Goal: Communication & Community: Answer question/provide support

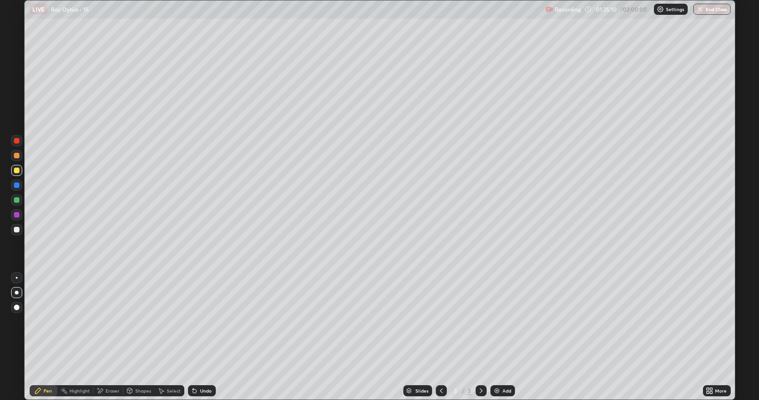
scroll to position [400, 759]
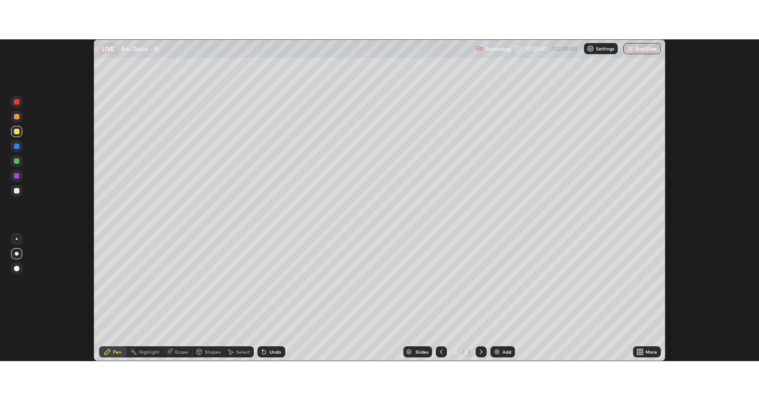
scroll to position [322, 759]
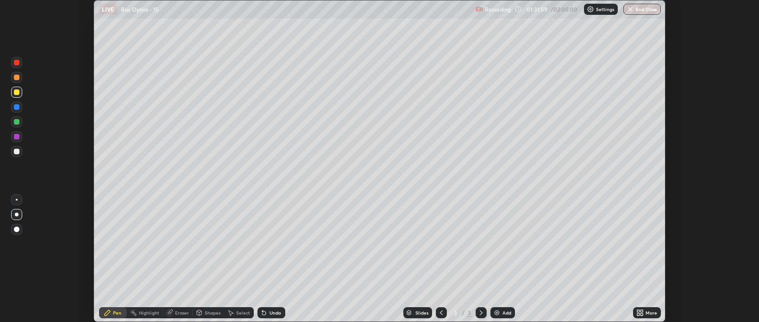
click at [648, 308] on div "More" at bounding box center [647, 312] width 28 height 11
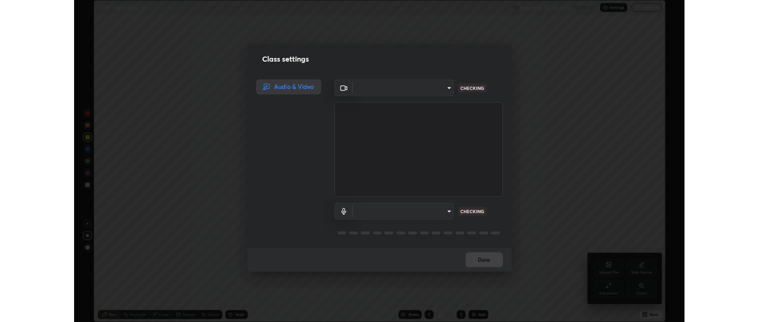
scroll to position [400, 759]
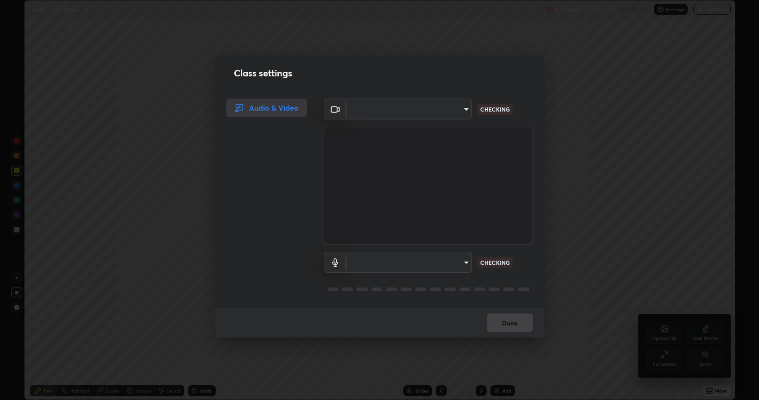
type input "bcb9d7dafccbd8d00e6ada9b6dd7e52ba20ca67bbbba0d0563dd421ab33f40a5"
type input "default"
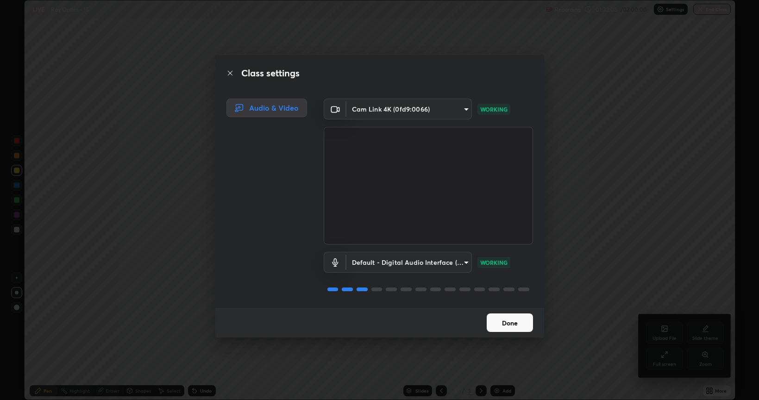
click at [512, 321] on button "Done" at bounding box center [510, 322] width 46 height 19
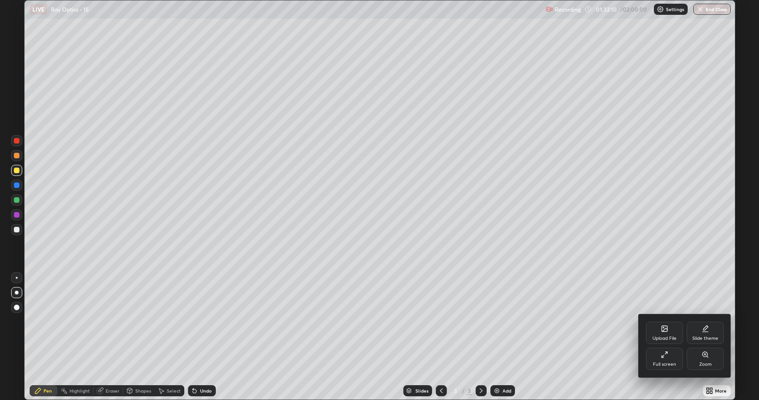
click at [673, 321] on div "Full screen" at bounding box center [664, 359] width 37 height 22
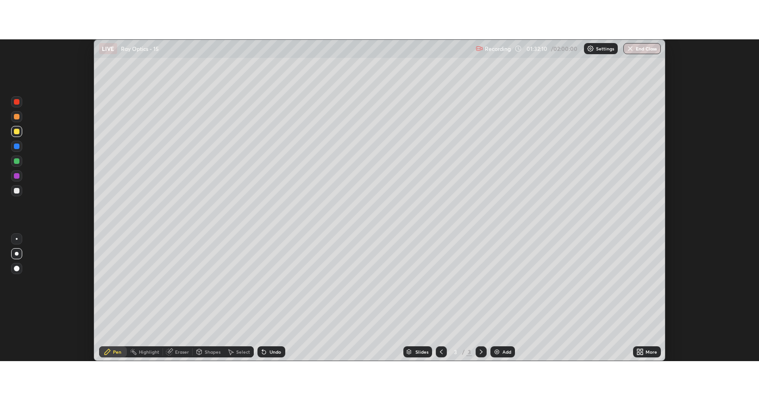
scroll to position [45975, 45538]
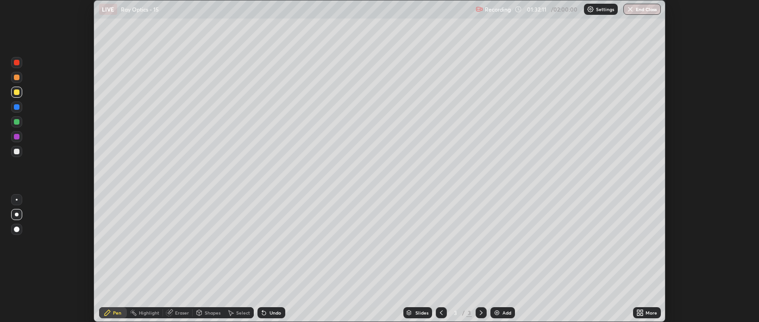
click at [652, 312] on div "More" at bounding box center [651, 312] width 12 height 5
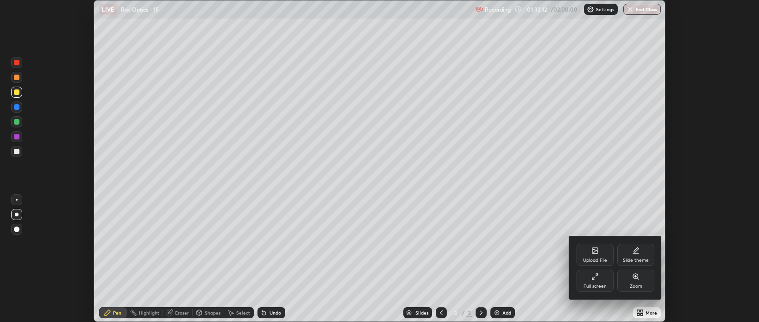
click at [598, 284] on div "Full screen" at bounding box center [594, 286] width 23 height 5
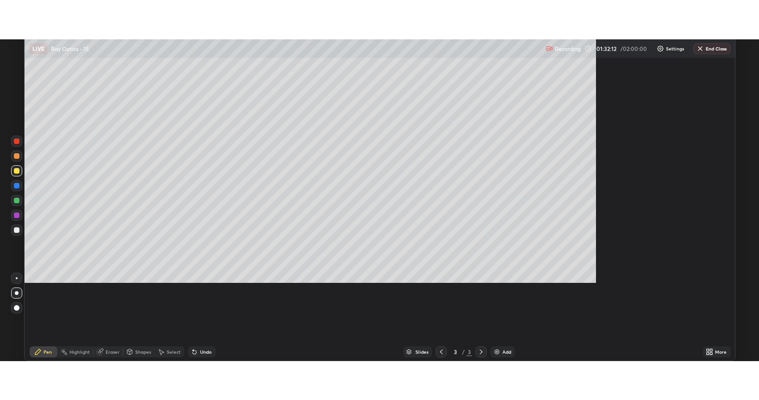
scroll to position [400, 759]
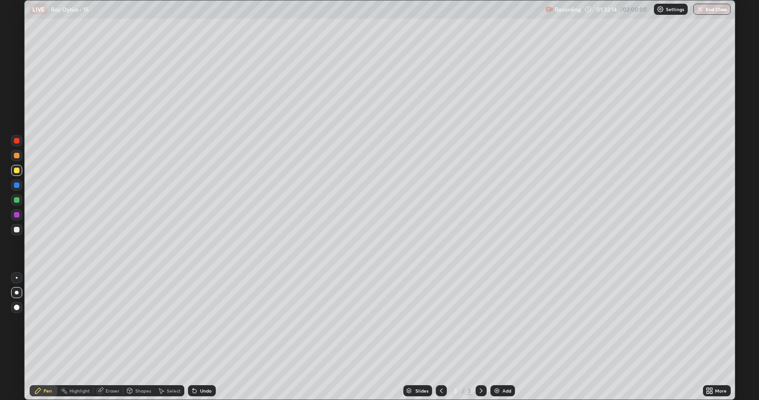
click at [101, 321] on icon at bounding box center [100, 390] width 5 height 5
click at [17, 294] on div at bounding box center [17, 293] width 4 height 4
click at [44, 321] on div "Pen" at bounding box center [48, 390] width 8 height 5
click at [207, 321] on div "Undo" at bounding box center [206, 390] width 12 height 5
click at [209, 321] on div "Undo" at bounding box center [206, 390] width 12 height 5
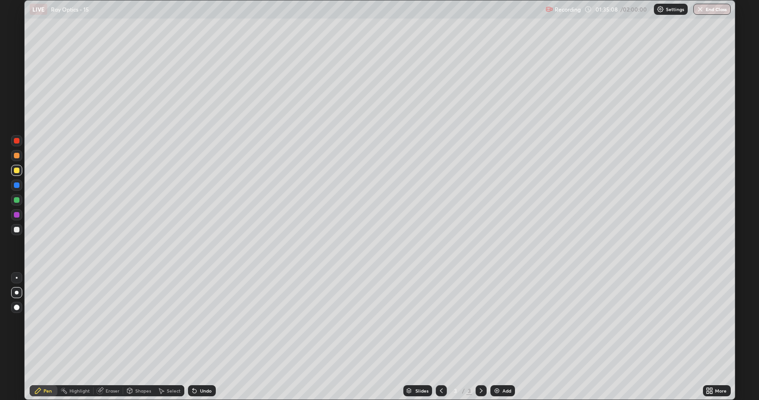
click at [110, 321] on div "Eraser" at bounding box center [113, 390] width 14 height 5
click at [45, 321] on div "Pen" at bounding box center [48, 390] width 8 height 5
click at [494, 321] on img at bounding box center [496, 390] width 7 height 7
click at [20, 229] on div at bounding box center [16, 229] width 11 height 11
click at [134, 321] on div "Shapes" at bounding box center [138, 390] width 31 height 11
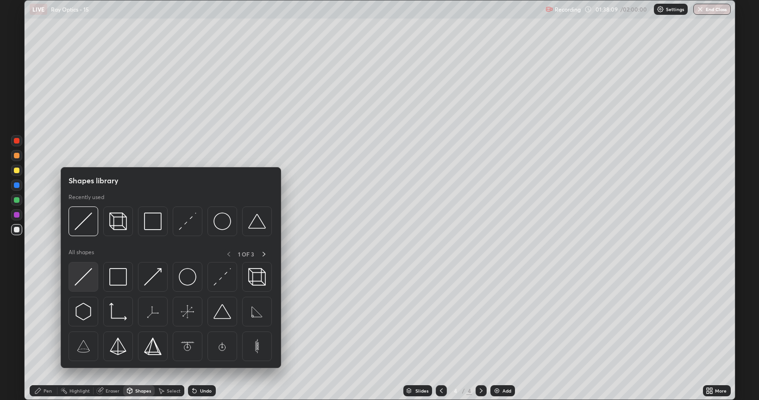
click at [85, 275] on img at bounding box center [84, 277] width 18 height 18
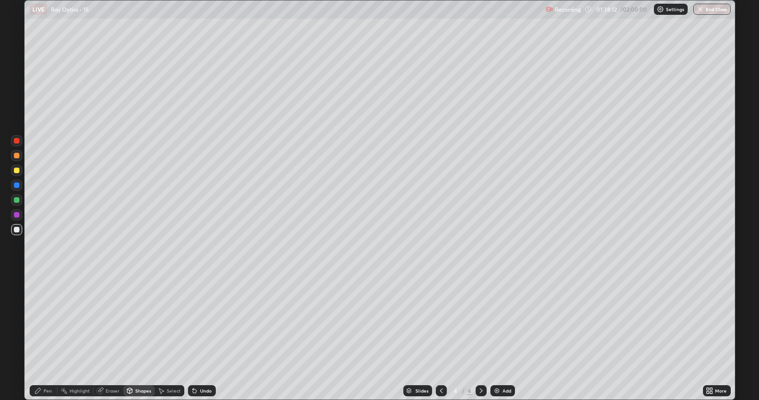
click at [44, 321] on div "Pen" at bounding box center [48, 390] width 8 height 5
click at [201, 321] on div "Undo" at bounding box center [206, 390] width 12 height 5
click at [19, 174] on div at bounding box center [16, 170] width 11 height 11
click at [110, 321] on div "Eraser" at bounding box center [113, 390] width 14 height 5
click at [203, 321] on div "Undo" at bounding box center [206, 390] width 12 height 5
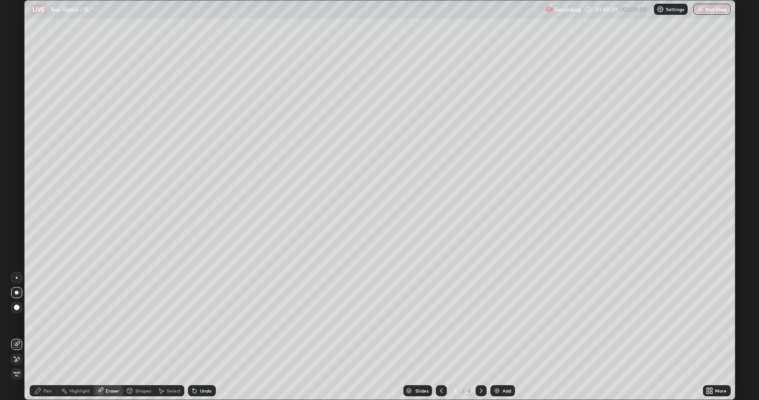
click at [196, 321] on div "Undo" at bounding box center [202, 390] width 28 height 11
click at [45, 321] on div "Pen" at bounding box center [44, 390] width 28 height 11
click at [110, 321] on div "Eraser" at bounding box center [113, 390] width 14 height 5
click at [17, 321] on icon at bounding box center [16, 360] width 7 height 8
click at [45, 321] on div "Pen" at bounding box center [48, 390] width 8 height 5
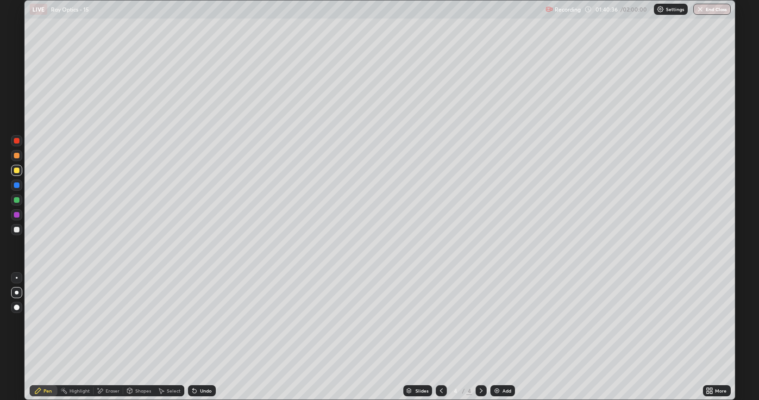
click at [14, 231] on div at bounding box center [17, 230] width 6 height 6
click at [46, 321] on div "Pen" at bounding box center [48, 390] width 8 height 5
click at [17, 170] on div at bounding box center [17, 171] width 6 height 6
click at [17, 155] on div at bounding box center [17, 156] width 6 height 6
click at [16, 142] on div at bounding box center [17, 141] width 6 height 6
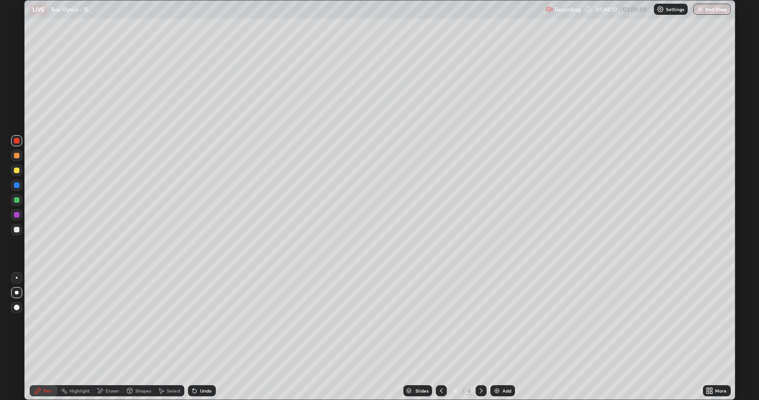
click at [20, 230] on div at bounding box center [16, 229] width 11 height 11
click at [17, 172] on div at bounding box center [17, 171] width 6 height 6
click at [201, 321] on div "Undo" at bounding box center [206, 390] width 12 height 5
click at [198, 321] on div "Undo" at bounding box center [202, 390] width 28 height 11
click at [13, 218] on div at bounding box center [16, 214] width 11 height 11
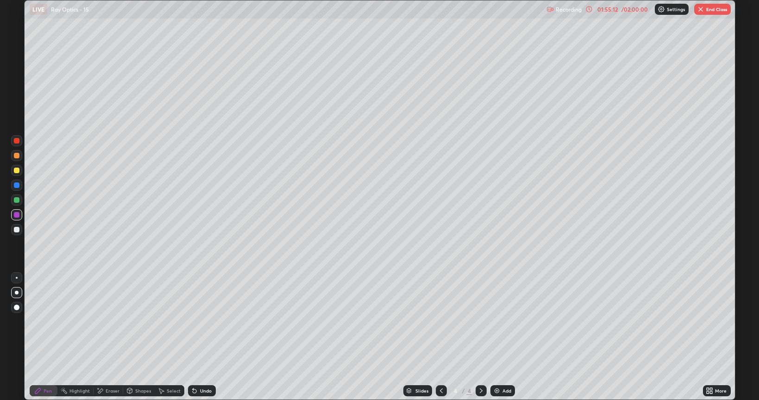
click at [504, 321] on div "Add" at bounding box center [506, 390] width 9 height 5
click at [144, 321] on div "Shapes" at bounding box center [143, 390] width 16 height 5
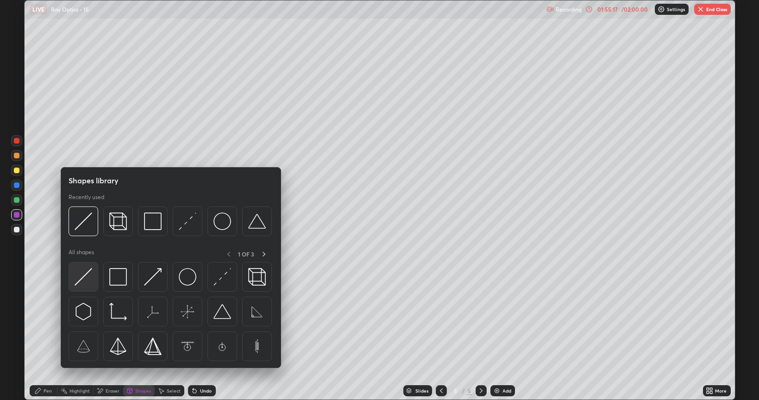
click at [88, 275] on img at bounding box center [84, 277] width 18 height 18
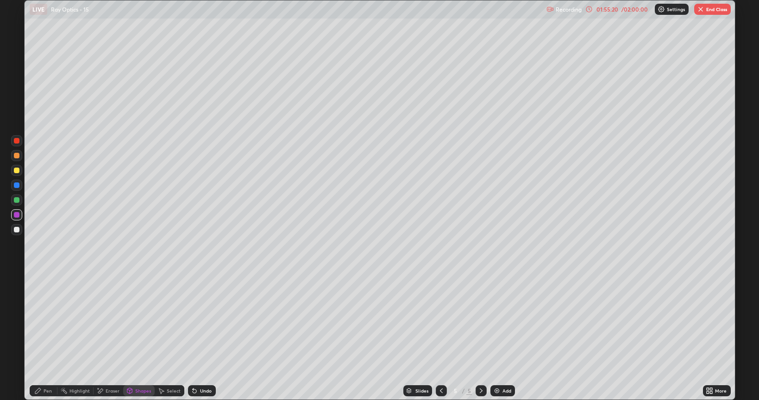
click at [47, 321] on div "Pen" at bounding box center [48, 390] width 8 height 5
click at [16, 231] on div at bounding box center [17, 230] width 6 height 6
click at [202, 321] on div "Undo" at bounding box center [206, 390] width 12 height 5
click at [16, 214] on div at bounding box center [17, 215] width 6 height 6
click at [17, 228] on div at bounding box center [17, 230] width 6 height 6
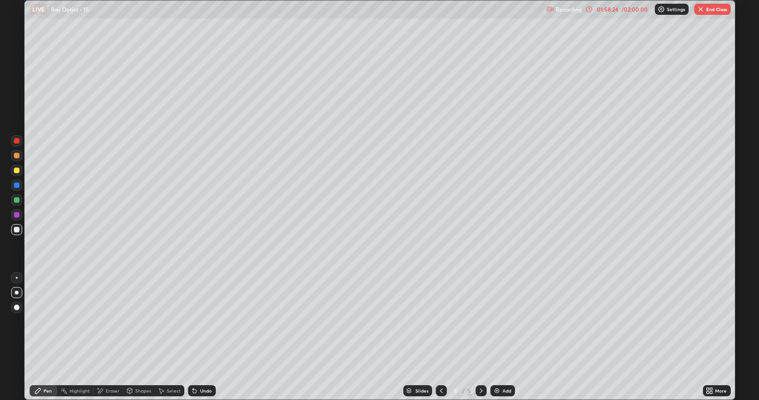
click at [440, 321] on icon at bounding box center [441, 390] width 7 height 7
click at [480, 321] on icon at bounding box center [480, 390] width 7 height 7
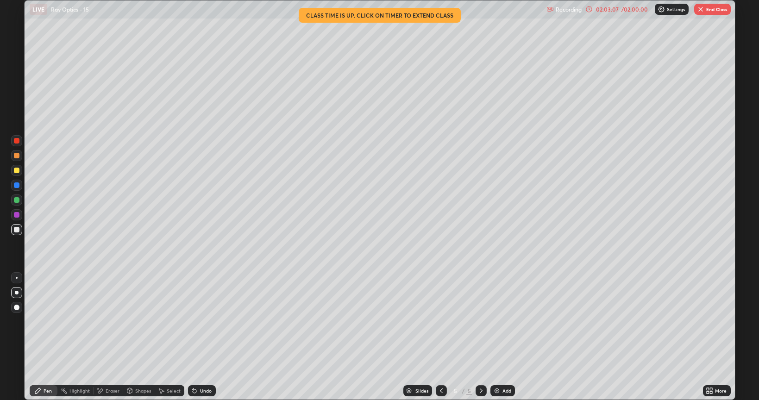
click at [441, 321] on icon at bounding box center [441, 390] width 7 height 7
click at [438, 321] on div at bounding box center [441, 390] width 11 height 11
click at [440, 321] on icon at bounding box center [441, 390] width 7 height 7
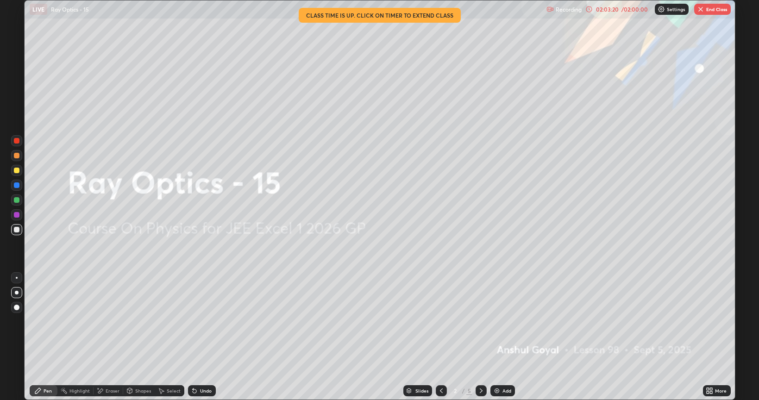
click at [480, 321] on icon at bounding box center [480, 390] width 7 height 7
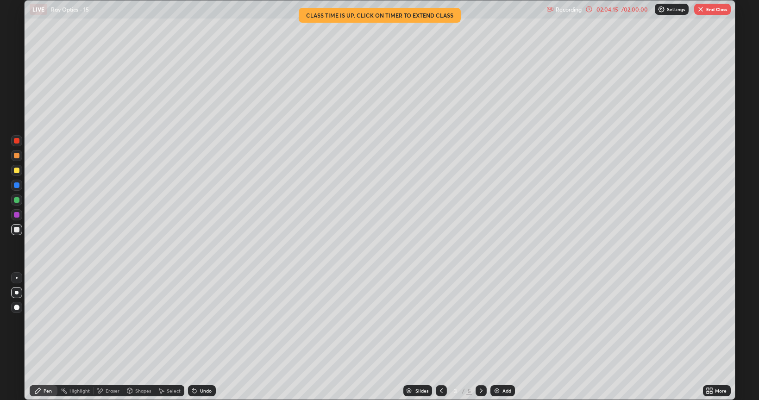
click at [706, 12] on button "End Class" at bounding box center [712, 9] width 37 height 11
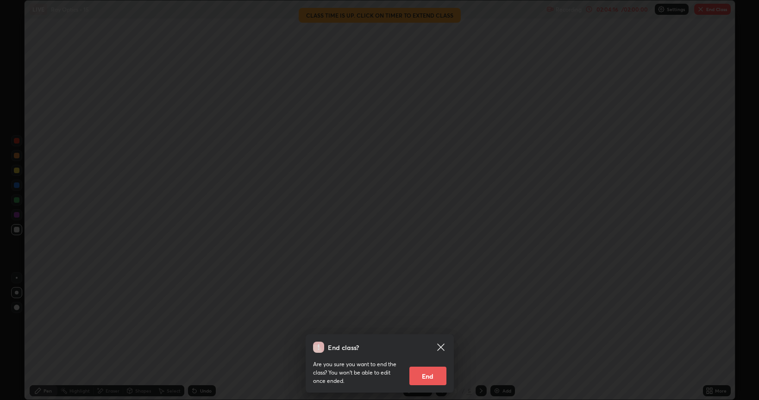
click at [431, 321] on button "End" at bounding box center [427, 376] width 37 height 19
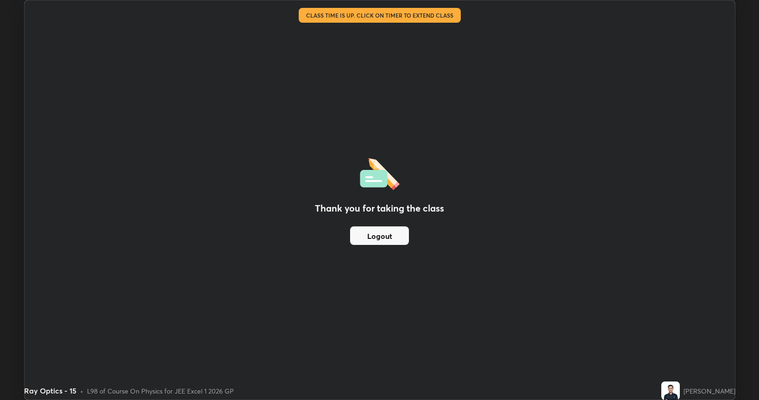
click at [398, 227] on button "Logout" at bounding box center [379, 235] width 59 height 19
